Goal: Contribute content

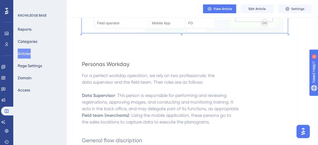
scroll to position [246, 0]
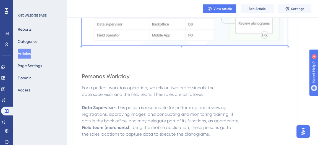
click at [82, 88] on span "For a perfect workday operation, we rely on two professionals: the" at bounding box center [148, 87] width 133 height 5
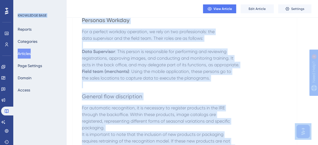
scroll to position [302, 0]
click at [115, 83] on p at bounding box center [185, 85] width 206 height 7
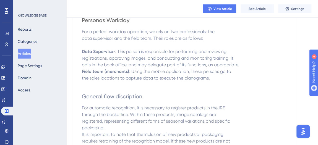
click at [84, 22] on span "Personas Workday" at bounding box center [106, 20] width 48 height 7
click at [94, 43] on p at bounding box center [185, 45] width 206 height 7
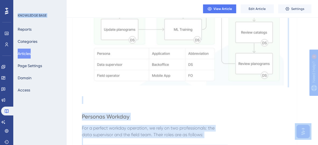
scroll to position [206, 0]
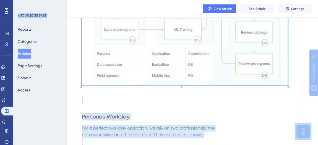
click at [83, 120] on h2 "Personas Workday" at bounding box center [185, 116] width 206 height 17
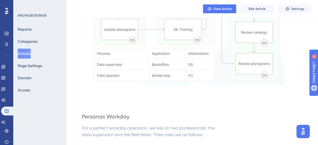
click at [82, 120] on span "Personas Workday" at bounding box center [106, 116] width 48 height 7
click at [81, 117] on div "Opperation flow and Personas Flow Diagram of the operartion day Personas Workda…" at bounding box center [185, 142] width 224 height 572
click at [82, 117] on span "Personas Workday" at bounding box center [106, 116] width 48 height 7
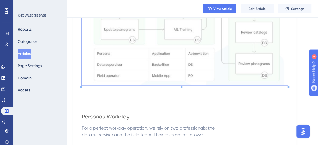
click at [87, 112] on h2 "Personas Workday" at bounding box center [185, 116] width 206 height 17
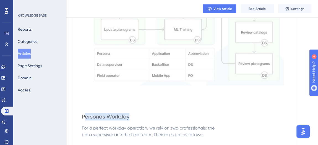
drag, startPoint x: 84, startPoint y: 117, endPoint x: 131, endPoint y: 122, distance: 47.6
click at [134, 122] on h2 "Personas Workday" at bounding box center [185, 116] width 206 height 17
click at [82, 116] on div "Opperation flow and Personas Flow Diagram of the operartion day Personas Workda…" at bounding box center [185, 142] width 224 height 572
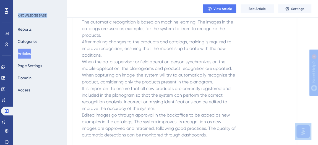
scroll to position [462, 0]
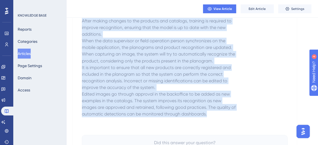
drag, startPoint x: 82, startPoint y: 115, endPoint x: 229, endPoint y: 117, distance: 147.5
copy div "Personas Workday For a perfect workday operation, we rely on two professionals:…"
click at [202, 58] on span "product, considering only the products present in the planogram." at bounding box center [147, 60] width 131 height 5
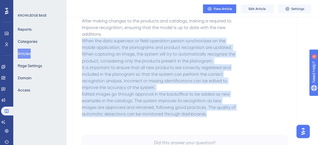
drag, startPoint x: 214, startPoint y: 115, endPoint x: 79, endPoint y: 43, distance: 151.9
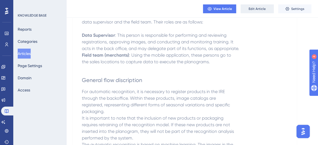
click at [261, 7] on span "Edit Article" at bounding box center [257, 9] width 17 height 4
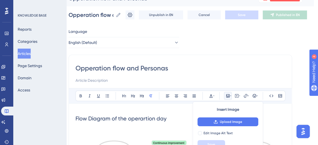
scroll to position [0, 4]
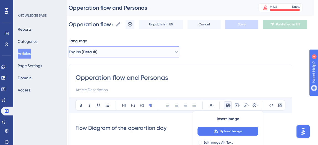
click at [122, 55] on button "English (Default)" at bounding box center [124, 51] width 111 height 11
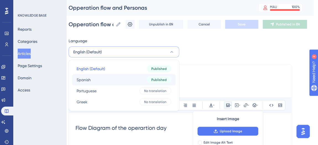
scroll to position [12, 4]
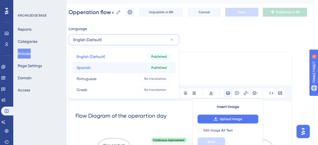
click at [121, 66] on button "Spanish Spanish Published" at bounding box center [124, 67] width 104 height 11
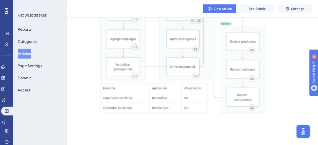
scroll to position [133, 0]
click at [250, 12] on button "Edit Article" at bounding box center [257, 8] width 33 height 9
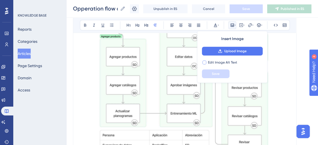
scroll to position [195, 0]
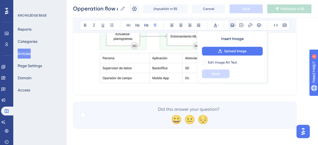
click at [153, 85] on img at bounding box center [185, 5] width 210 height 164
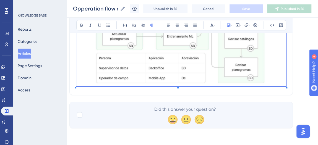
scroll to position [195, 4]
drag, startPoint x: 288, startPoint y: 92, endPoint x: 289, endPoint y: 81, distance: 11.9
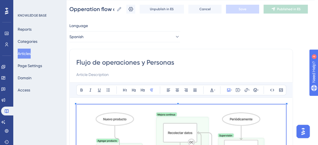
scroll to position [0, 3]
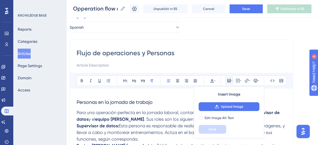
scroll to position [28, 3]
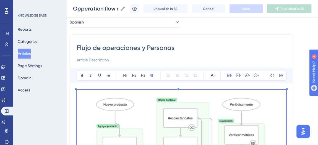
scroll to position [155, 3]
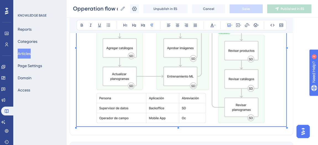
click at [94, 97] on img at bounding box center [182, 45] width 210 height 164
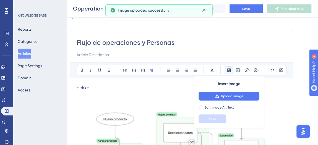
scroll to position [33, 3]
click at [98, 92] on p at bounding box center [182, 94] width 210 height 7
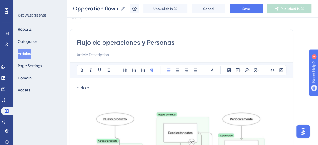
click at [105, 88] on p "bpkkp" at bounding box center [182, 88] width 210 height 7
drag, startPoint x: 52, startPoint y: 87, endPoint x: 48, endPoint y: 83, distance: 5.9
click at [63, 83] on div "Performance Users Engagement Widgets Feedback Product Updates Knowledge Base AI…" at bounding box center [189, 143] width 252 height 352
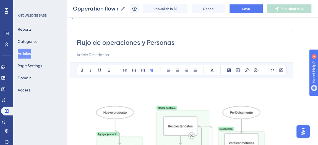
scroll to position [26, 3]
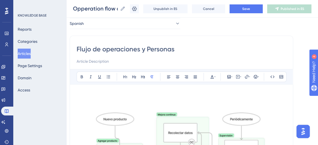
click at [108, 92] on p at bounding box center [182, 94] width 210 height 7
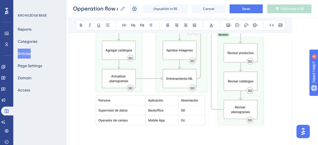
scroll to position [235, 4]
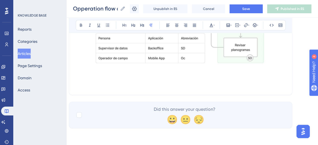
click at [84, 74] on p at bounding box center [181, 71] width 210 height 7
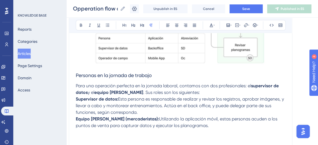
click at [184, 130] on p at bounding box center [181, 132] width 210 height 7
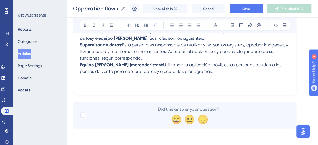
scroll to position [374, 0]
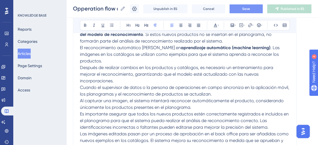
click at [247, 11] on span "Save" at bounding box center [246, 9] width 8 height 4
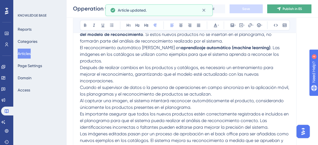
click at [302, 9] on span "Publish in ES" at bounding box center [292, 9] width 19 height 4
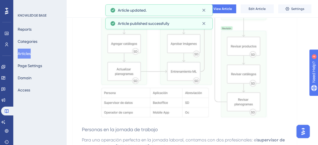
scroll to position [0, 0]
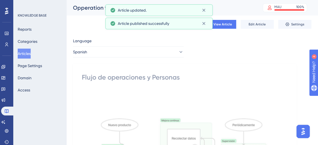
click at [31, 51] on button "Articles" at bounding box center [24, 54] width 13 height 10
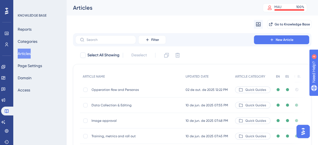
scroll to position [142, 0]
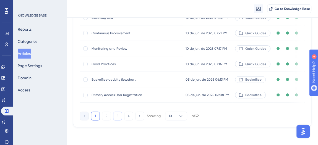
click at [118, 116] on button "3" at bounding box center [117, 116] width 9 height 9
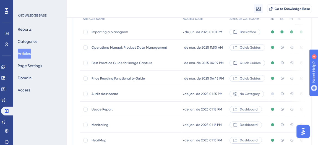
scroll to position [7, 0]
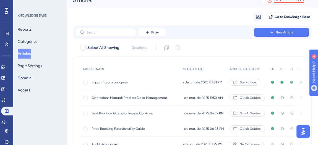
click at [136, 99] on span "Operations Manual: Product Data Management" at bounding box center [136, 98] width 89 height 4
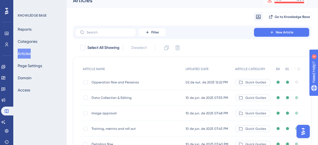
scroll to position [142, 0]
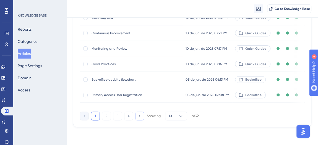
click at [140, 118] on icon at bounding box center [140, 116] width 4 height 4
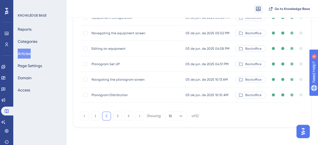
scroll to position [136, 0]
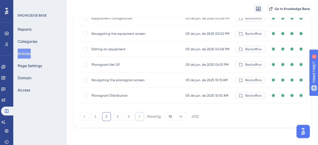
click at [143, 120] on button at bounding box center [139, 116] width 9 height 9
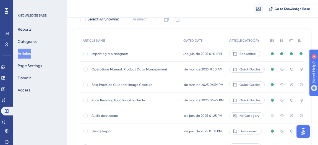
scroll to position [38, 0]
click at [146, 86] on span "Best Practice Guide for Image Capture" at bounding box center [136, 85] width 89 height 4
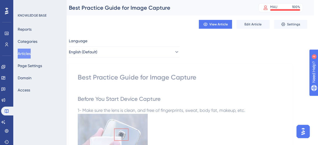
scroll to position [0, 4]
click at [161, 107] on h2 "Before You Start Device Capture" at bounding box center [180, 99] width 206 height 17
